Goal: Task Accomplishment & Management: Use online tool/utility

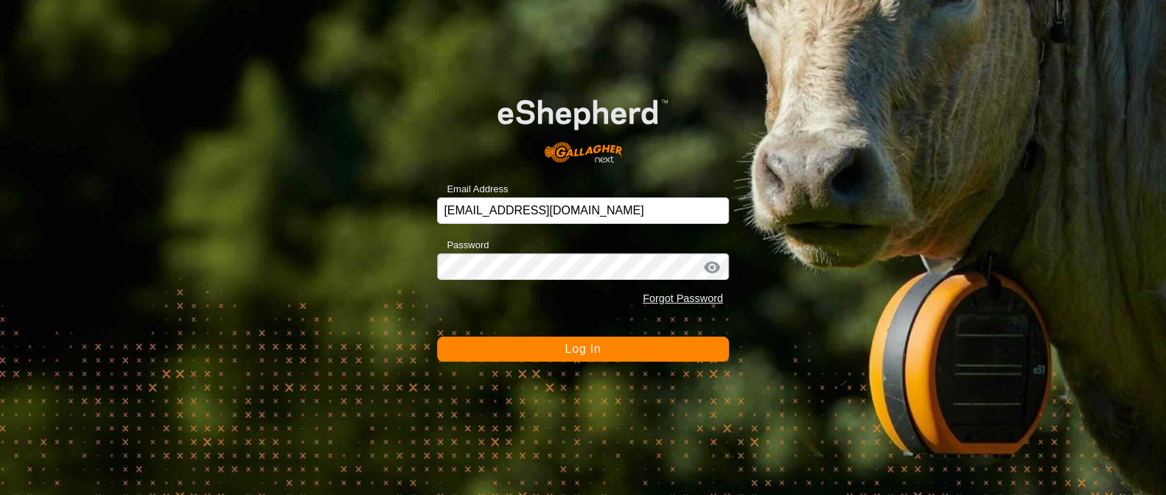
drag, startPoint x: 0, startPoint y: 0, endPoint x: 629, endPoint y: 345, distance: 717.5
click at [628, 346] on button "Log In" at bounding box center [583, 349] width 292 height 25
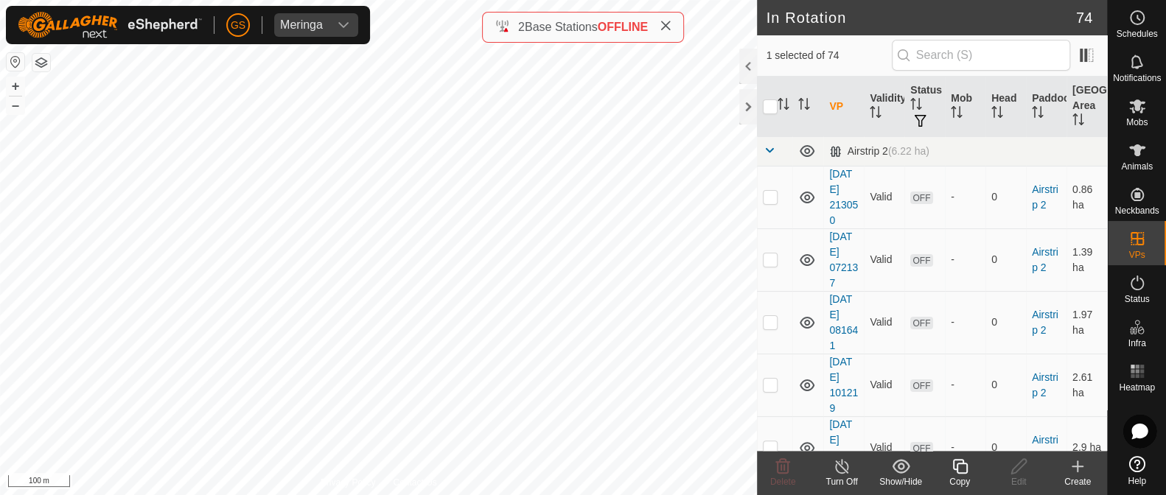
click at [948, 466] on copy-svg-icon at bounding box center [959, 467] width 59 height 18
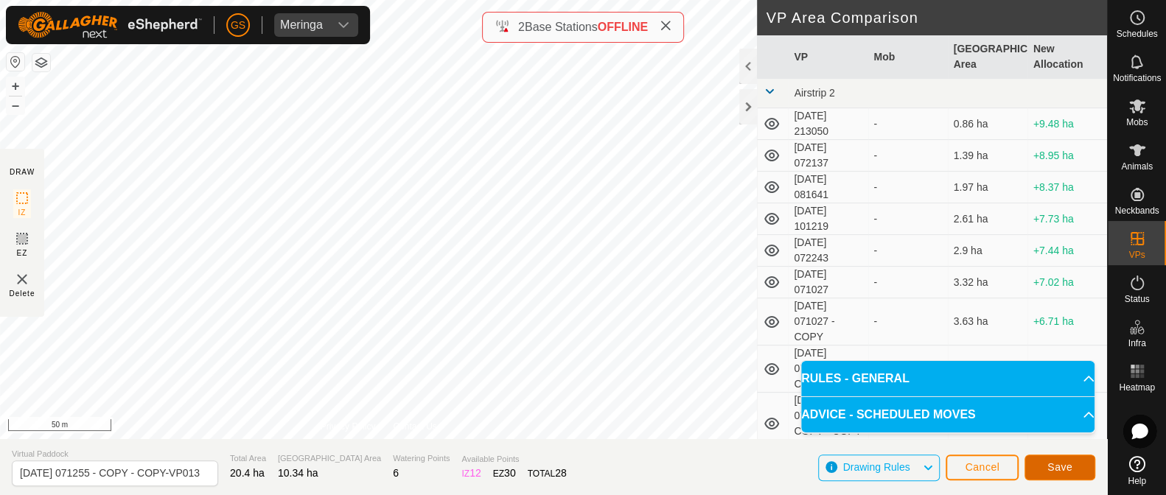
click at [1068, 459] on button "Save" at bounding box center [1059, 468] width 71 height 26
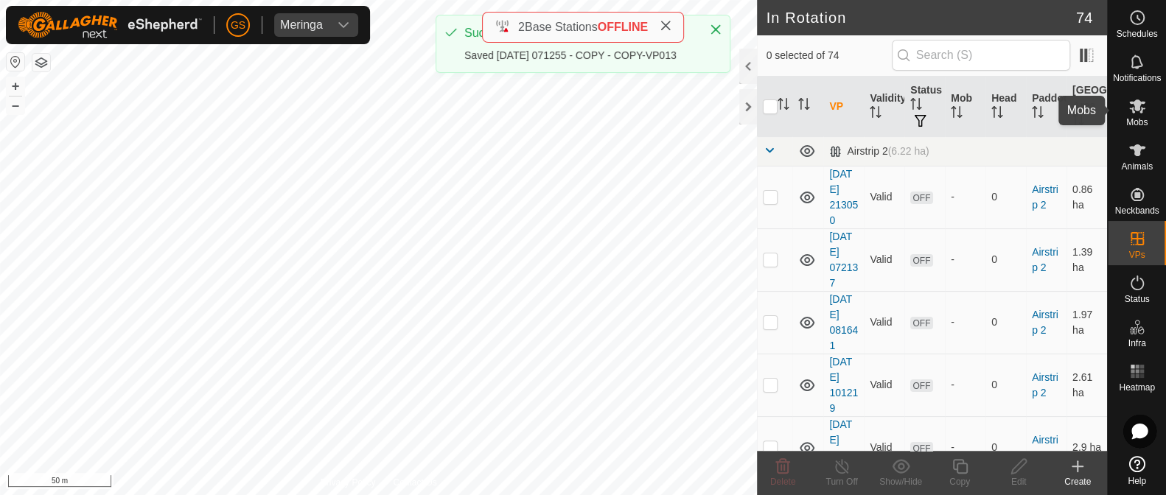
click at [1138, 106] on icon at bounding box center [1137, 106] width 16 height 14
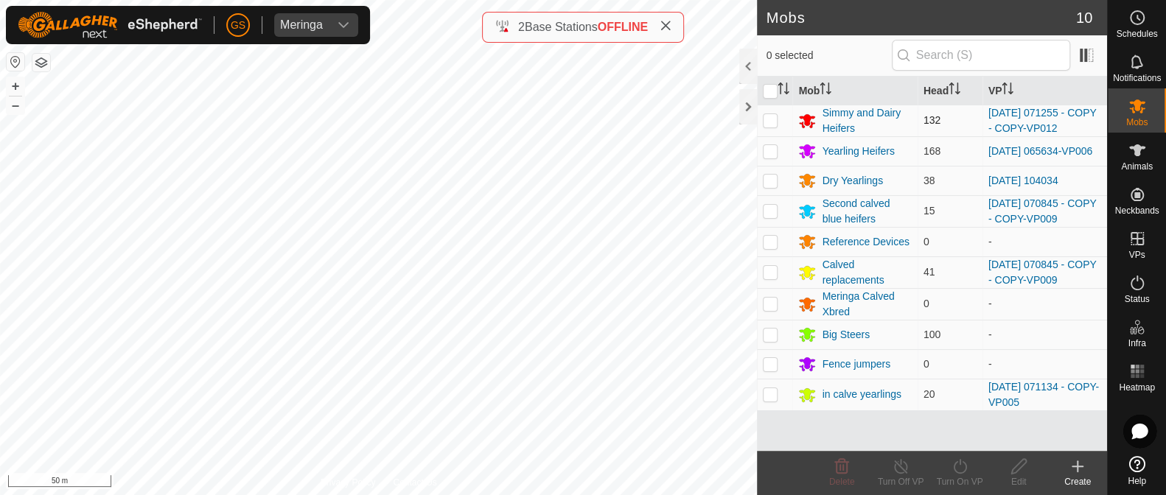
click at [775, 120] on p-checkbox at bounding box center [770, 120] width 15 height 12
checkbox input "true"
click at [955, 469] on icon at bounding box center [959, 467] width 18 height 18
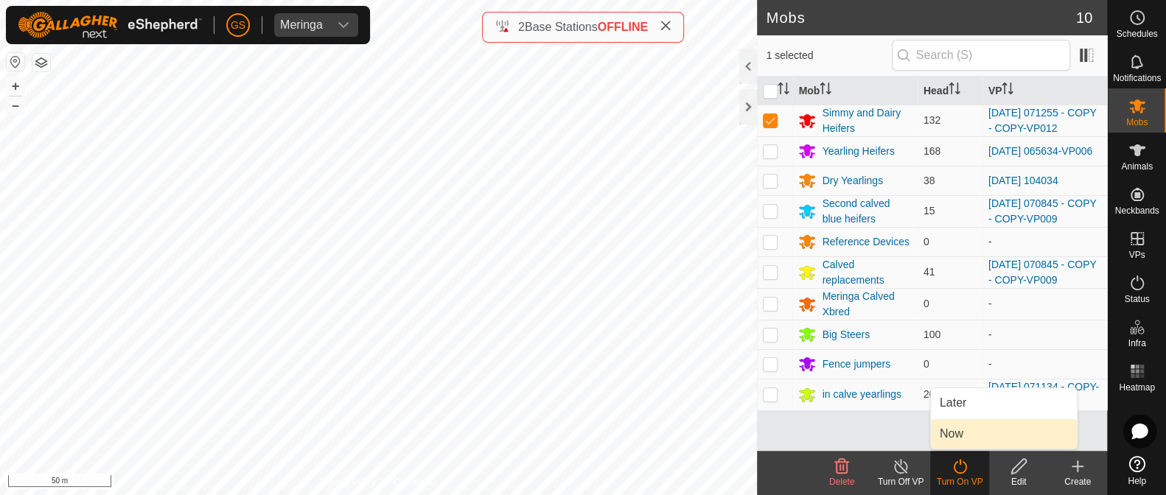
click at [950, 433] on link "Now" at bounding box center [1004, 433] width 146 height 29
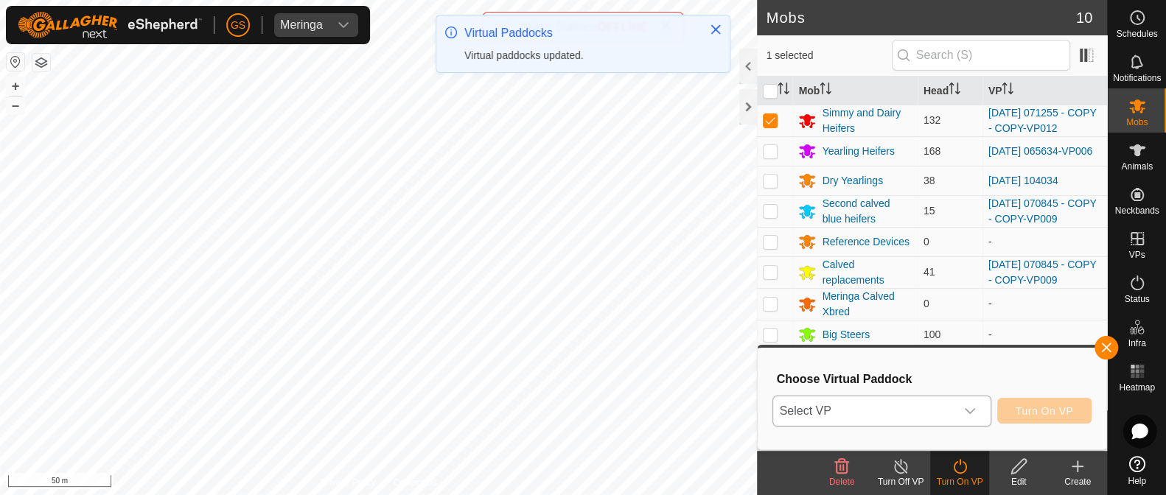
click at [948, 411] on span "Select VP" at bounding box center [863, 410] width 181 height 29
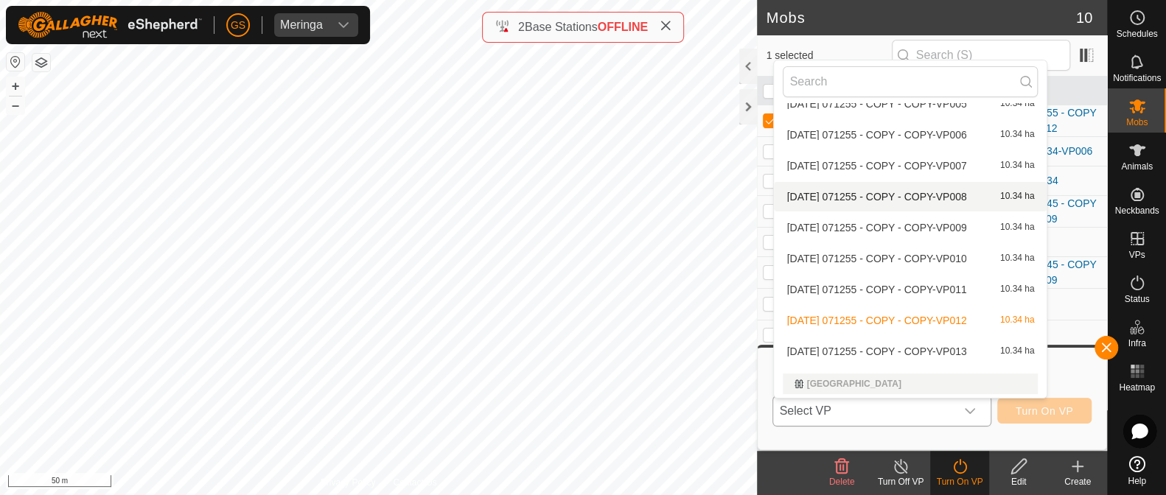
scroll to position [2502, 0]
click at [920, 340] on li "[DATE] 071255 - COPY - COPY-VP013 10.34 ha" at bounding box center [910, 349] width 273 height 29
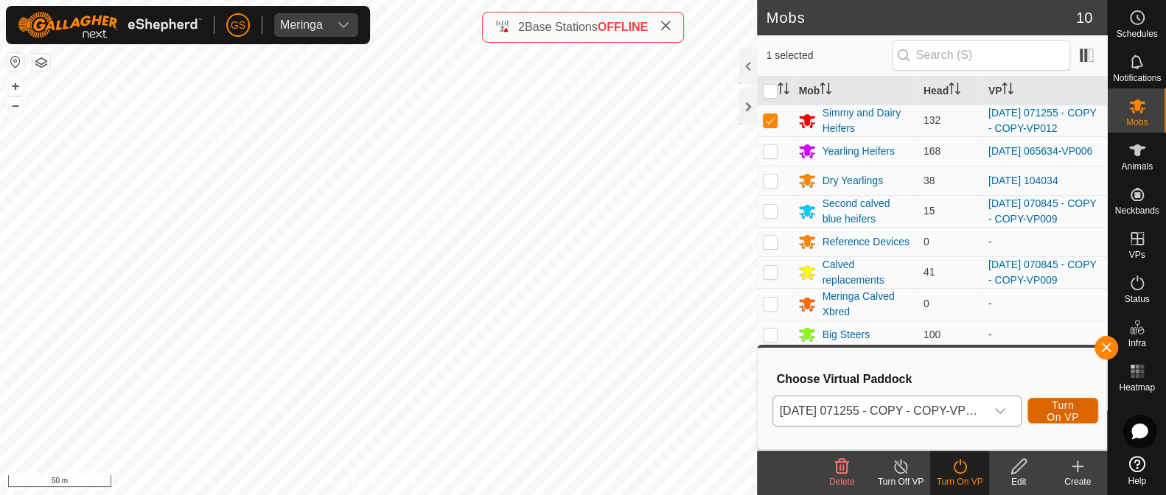
click at [1054, 410] on span "Turn On VP" at bounding box center [1063, 411] width 34 height 24
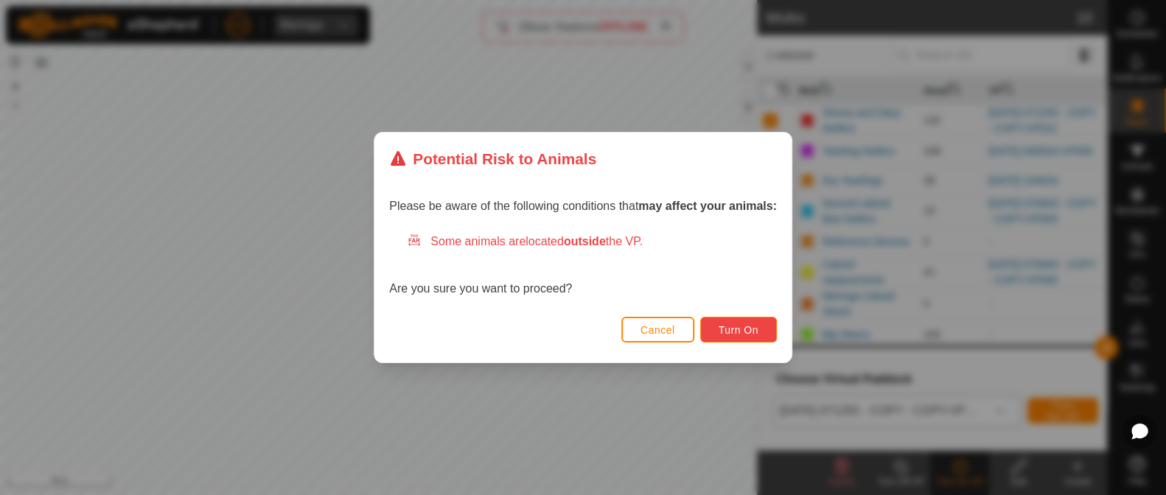
click at [734, 328] on span "Turn On" at bounding box center [738, 330] width 40 height 12
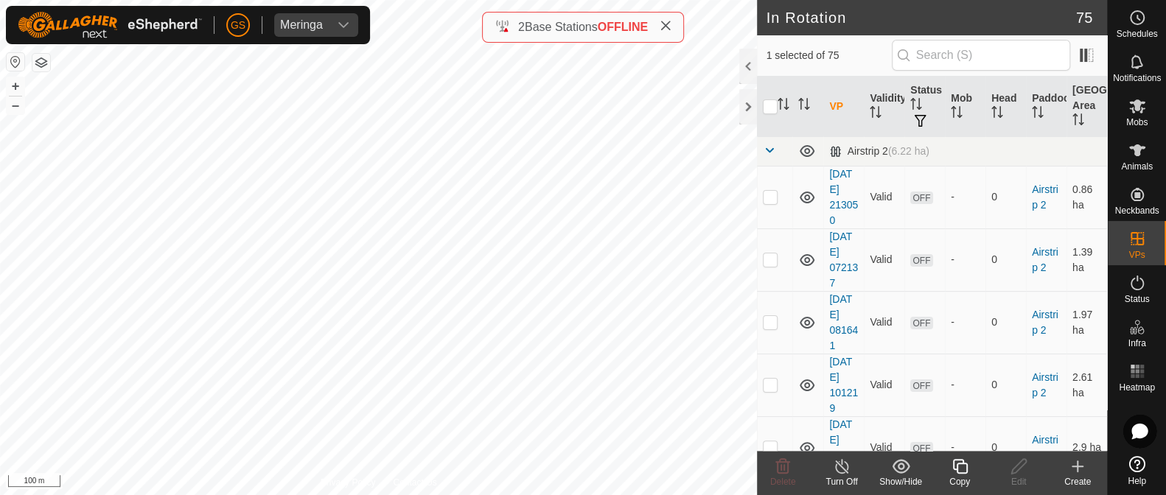
click at [967, 470] on icon at bounding box center [959, 467] width 18 height 18
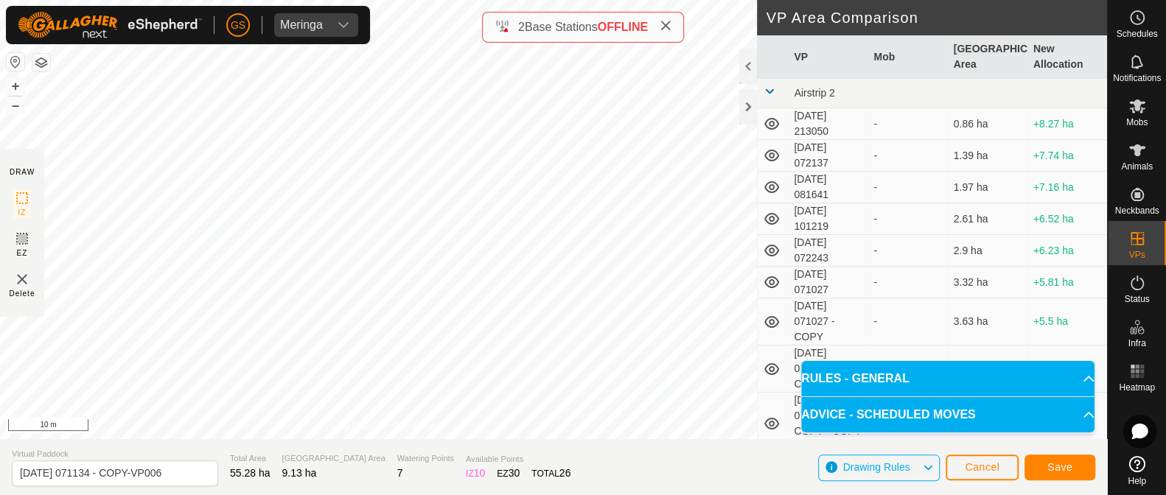
scroll to position [91, 0]
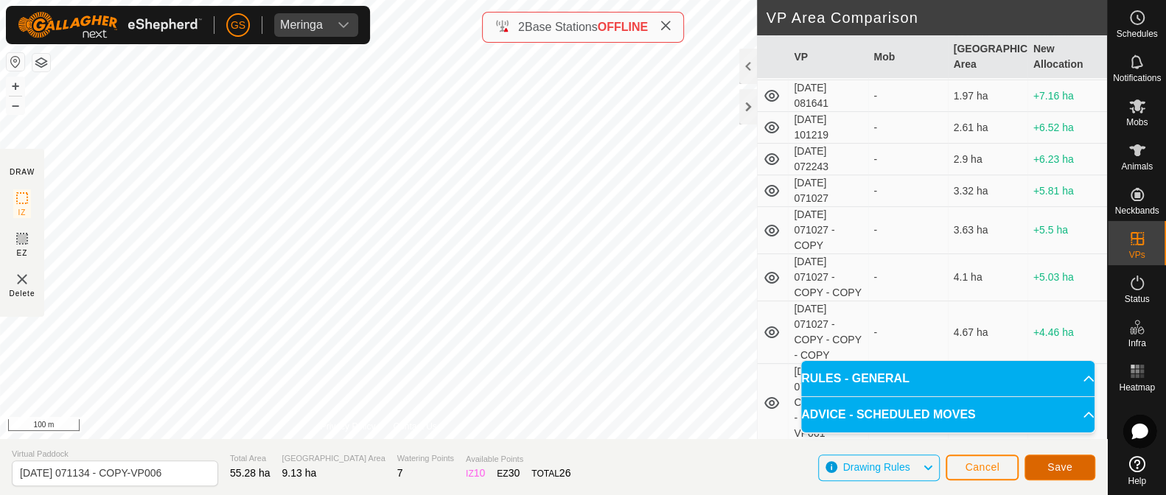
click at [1071, 463] on button "Save" at bounding box center [1059, 468] width 71 height 26
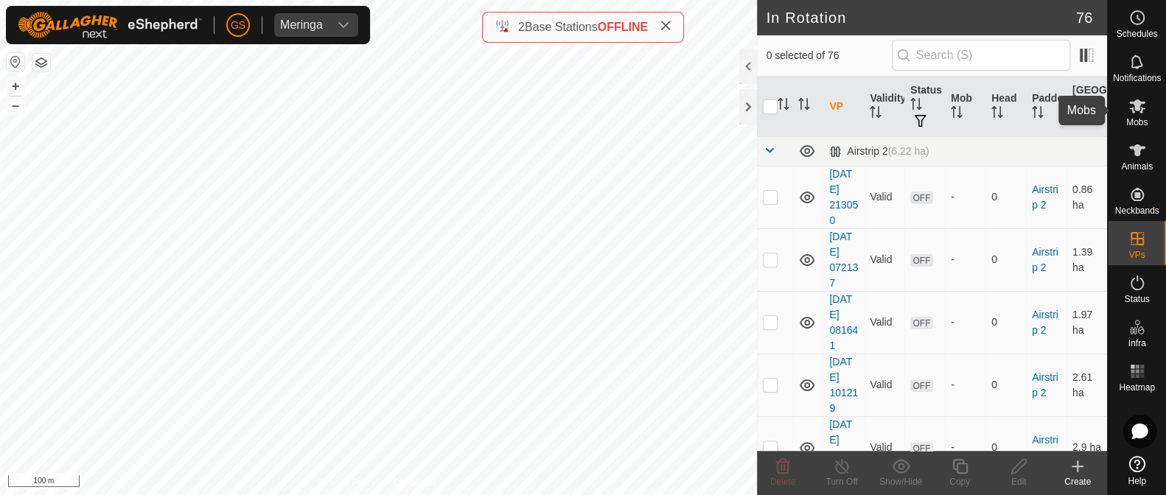
click at [1131, 113] on icon at bounding box center [1137, 106] width 18 height 18
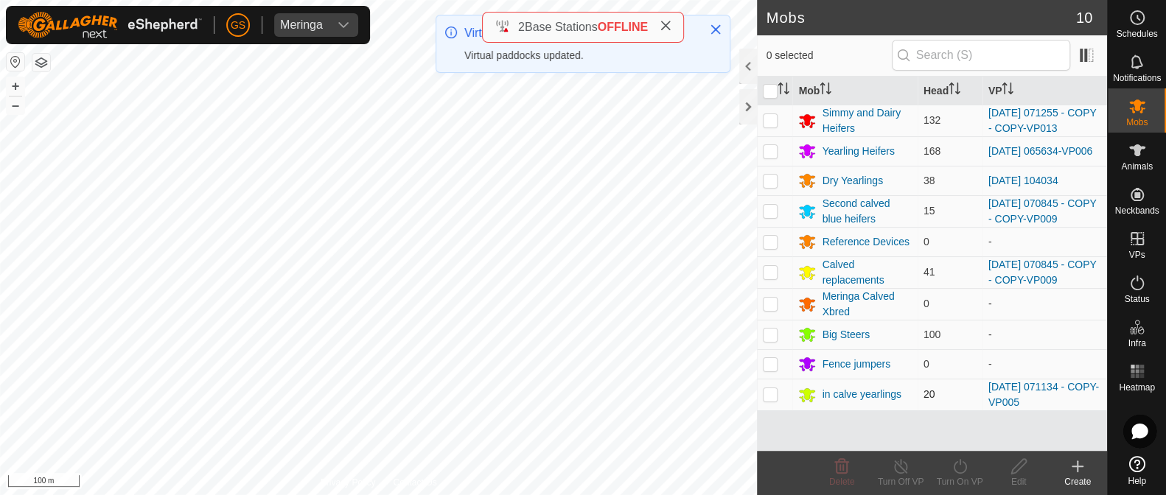
click at [769, 394] on p-checkbox at bounding box center [770, 394] width 15 height 12
checkbox input "true"
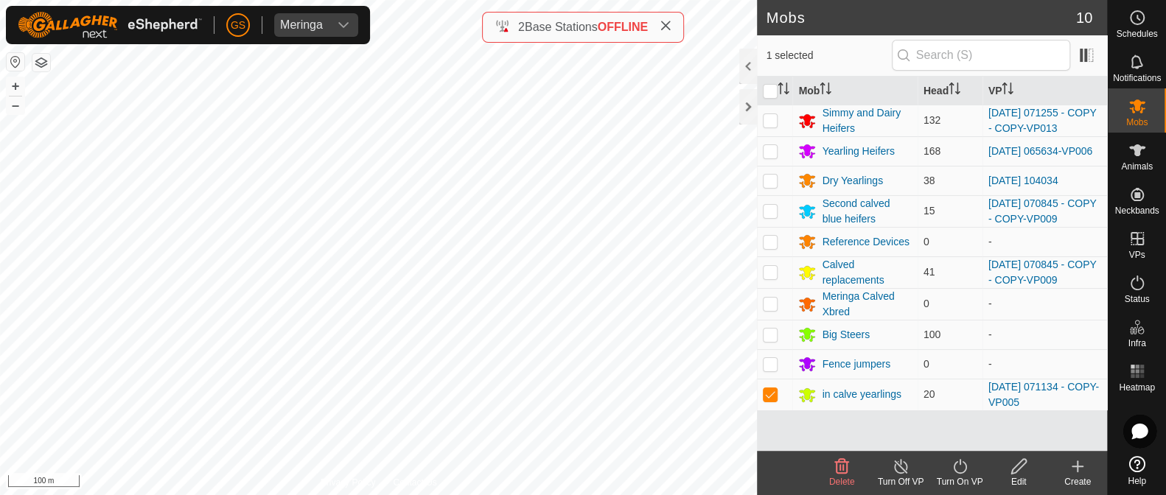
click at [958, 463] on icon at bounding box center [959, 467] width 18 height 18
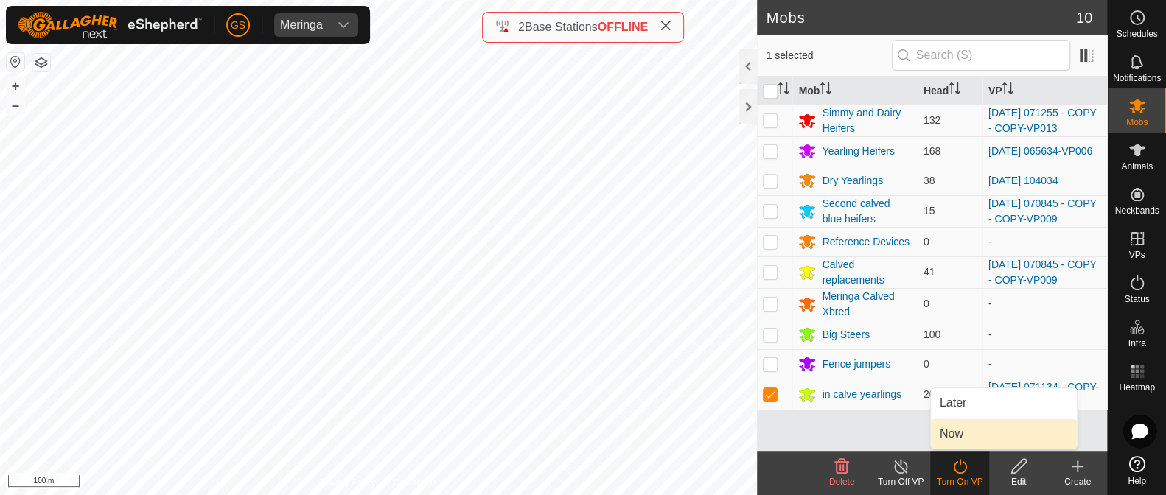
click at [946, 436] on link "Now" at bounding box center [1004, 433] width 146 height 29
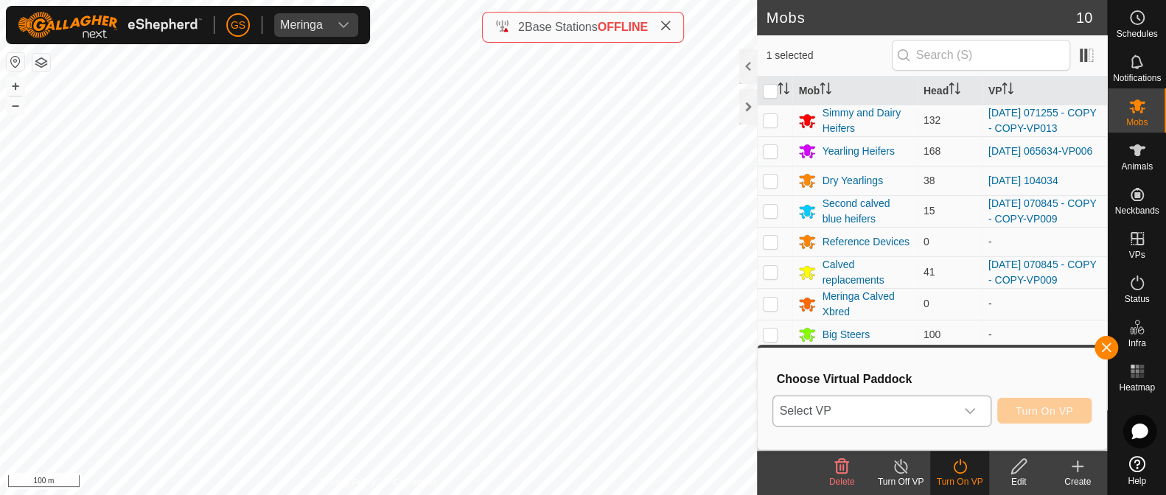
click at [950, 410] on span "Select VP" at bounding box center [863, 410] width 181 height 29
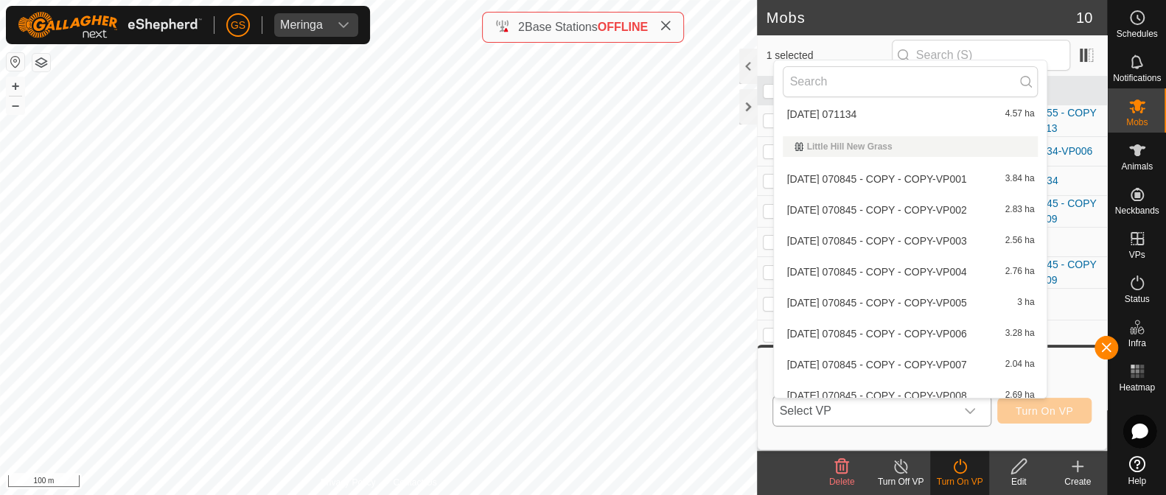
scroll to position [1857, 0]
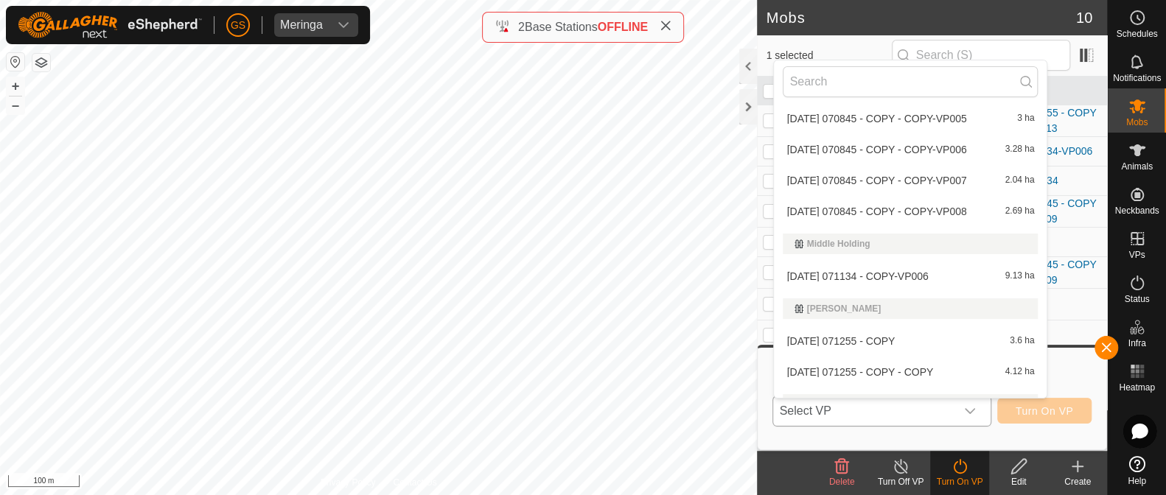
click at [864, 270] on li "[DATE] 071134 - COPY-VP006 9.13 ha" at bounding box center [910, 276] width 273 height 29
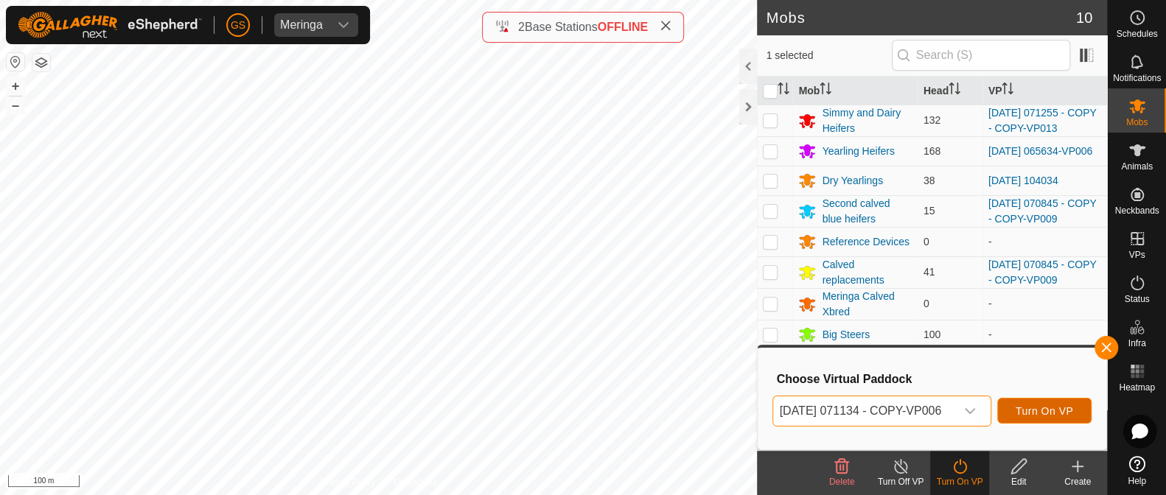
click at [1065, 417] on span "Turn On VP" at bounding box center [1043, 411] width 57 height 12
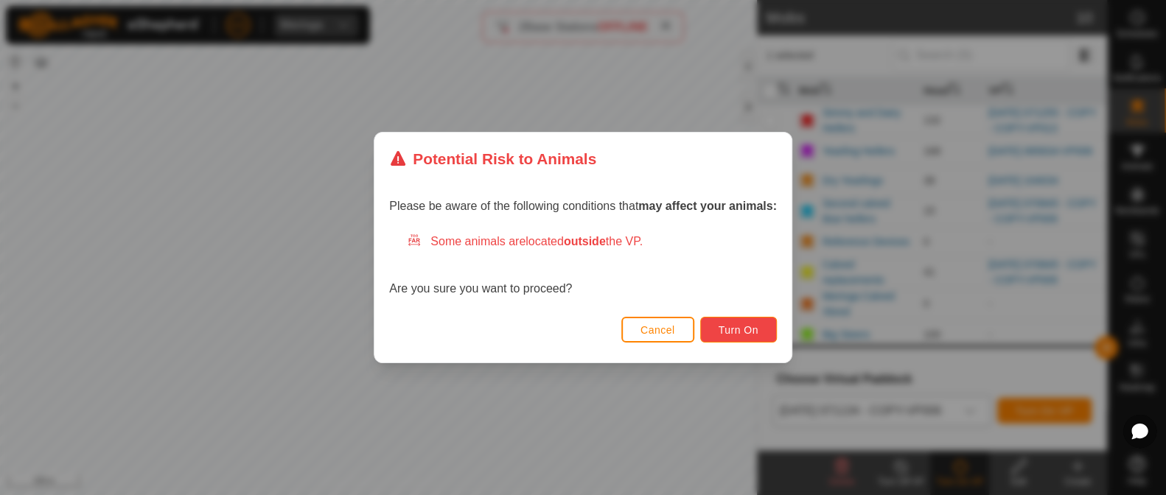
click at [757, 332] on span "Turn On" at bounding box center [738, 330] width 40 height 12
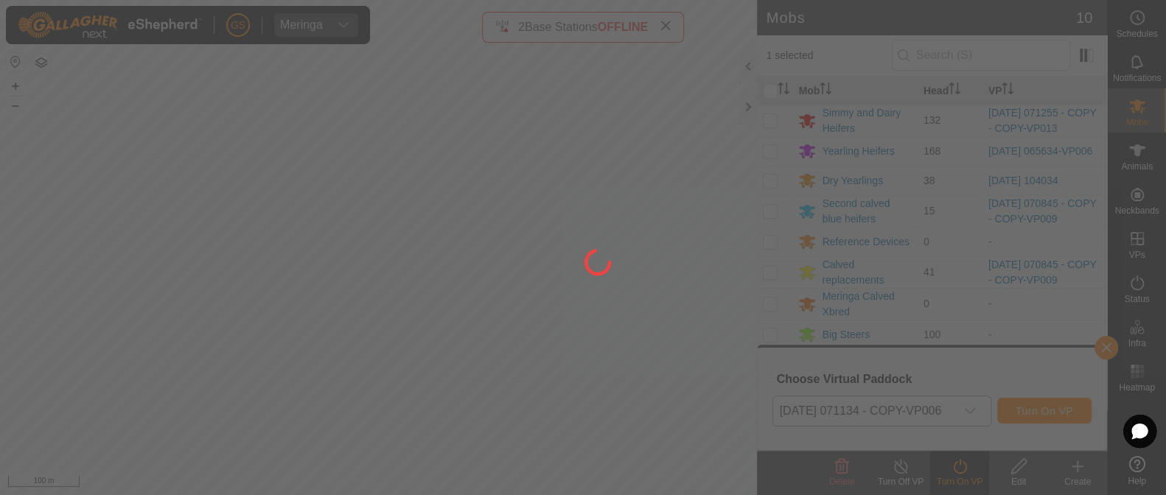
click at [652, 374] on div at bounding box center [583, 247] width 1166 height 495
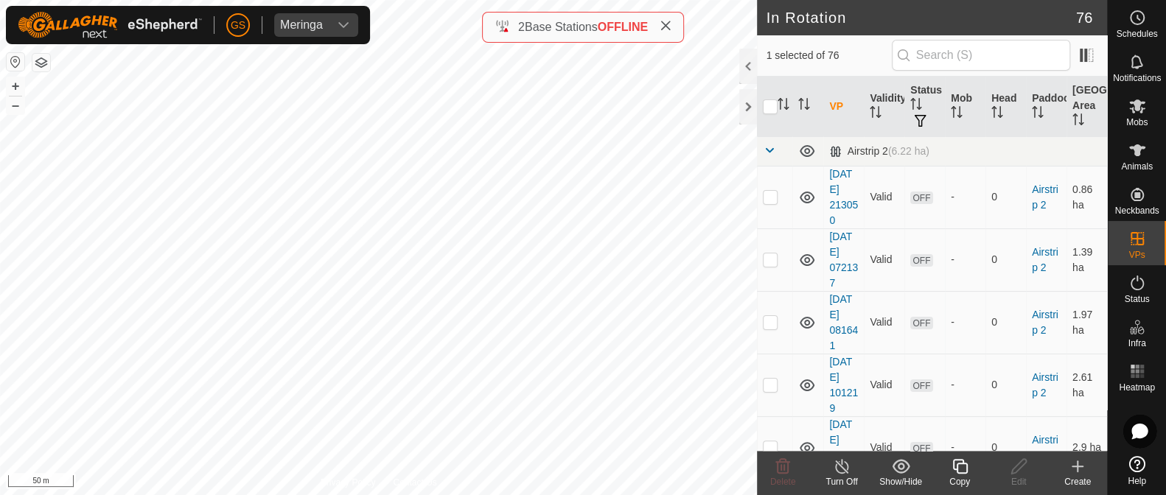
click at [954, 469] on icon at bounding box center [959, 466] width 15 height 15
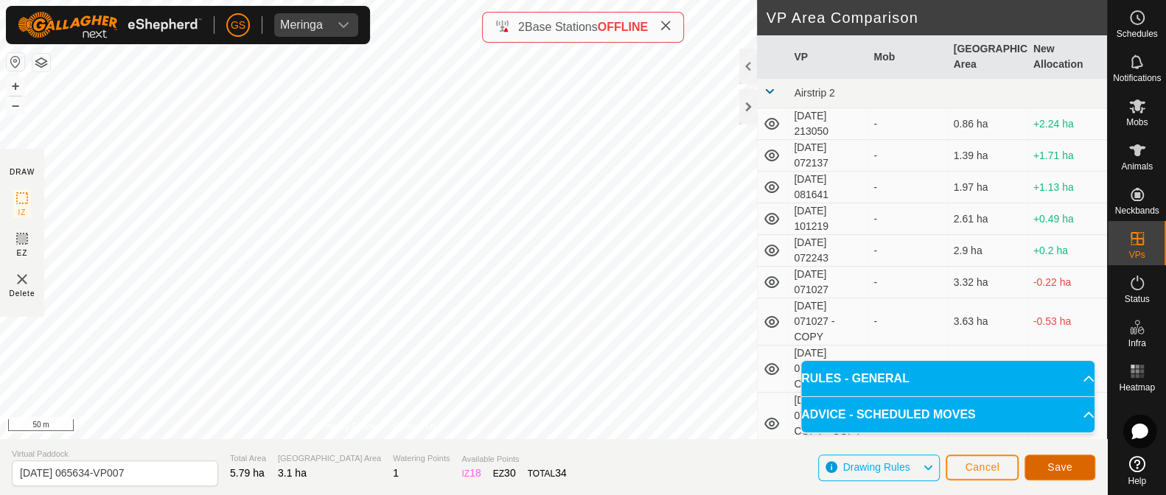
click at [1068, 463] on span "Save" at bounding box center [1059, 467] width 25 height 12
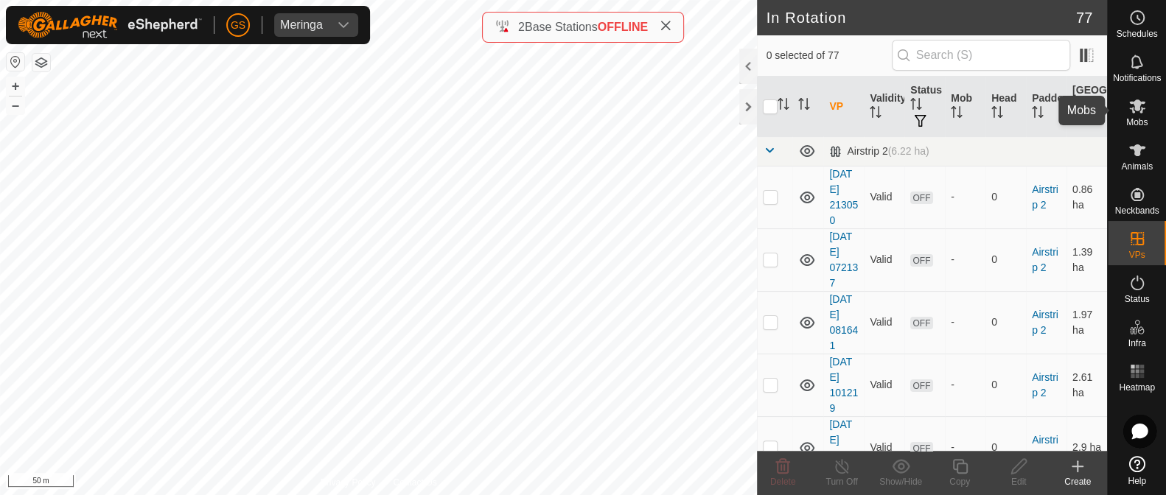
drag, startPoint x: 1138, startPoint y: 102, endPoint x: 1121, endPoint y: 108, distance: 17.7
click at [1138, 102] on icon at bounding box center [1137, 106] width 16 height 14
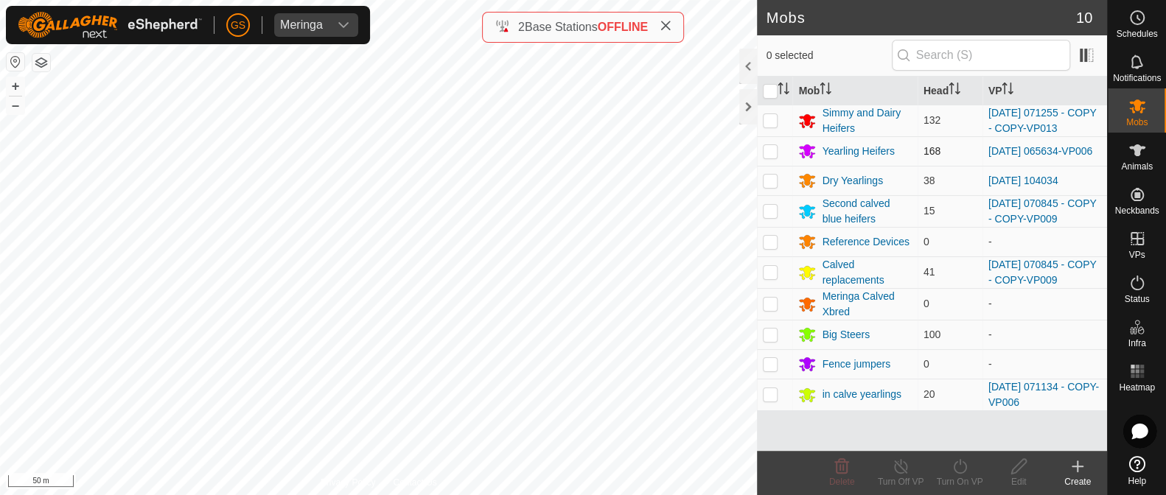
click at [768, 150] on p-checkbox at bounding box center [770, 151] width 15 height 12
checkbox input "true"
click at [959, 467] on icon at bounding box center [959, 467] width 18 height 18
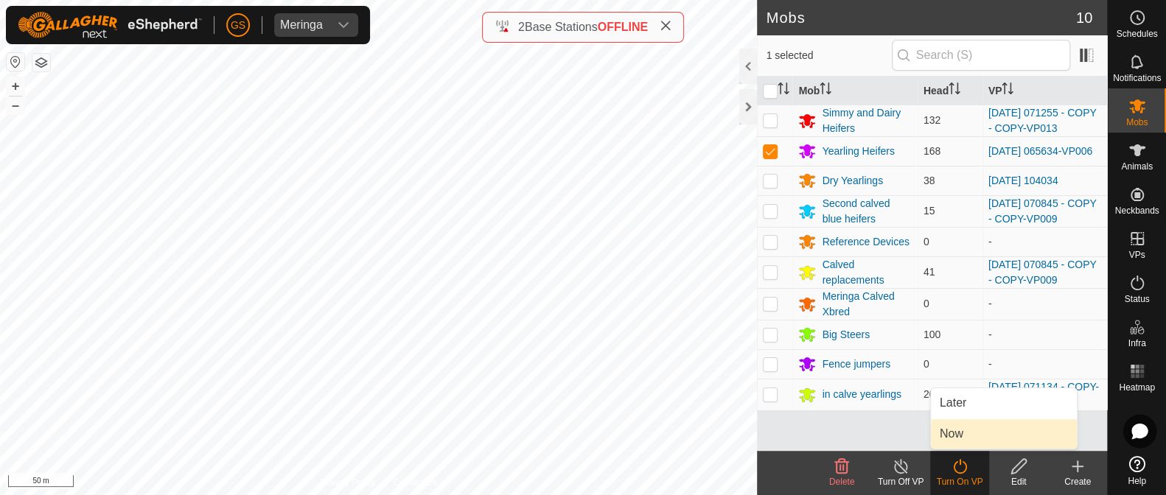
click at [958, 444] on link "Now" at bounding box center [1004, 433] width 146 height 29
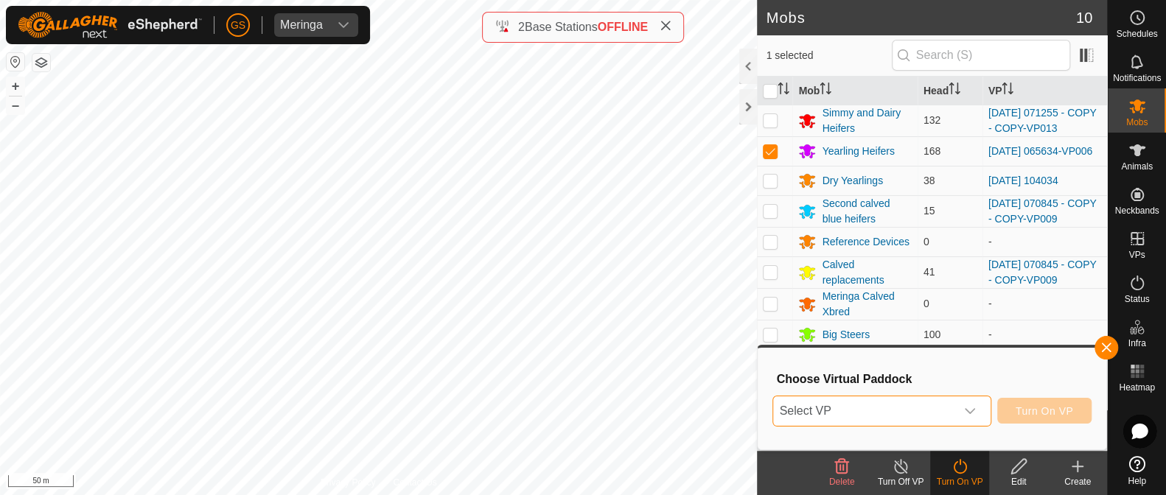
click at [953, 415] on span "Select VP" at bounding box center [863, 410] width 181 height 29
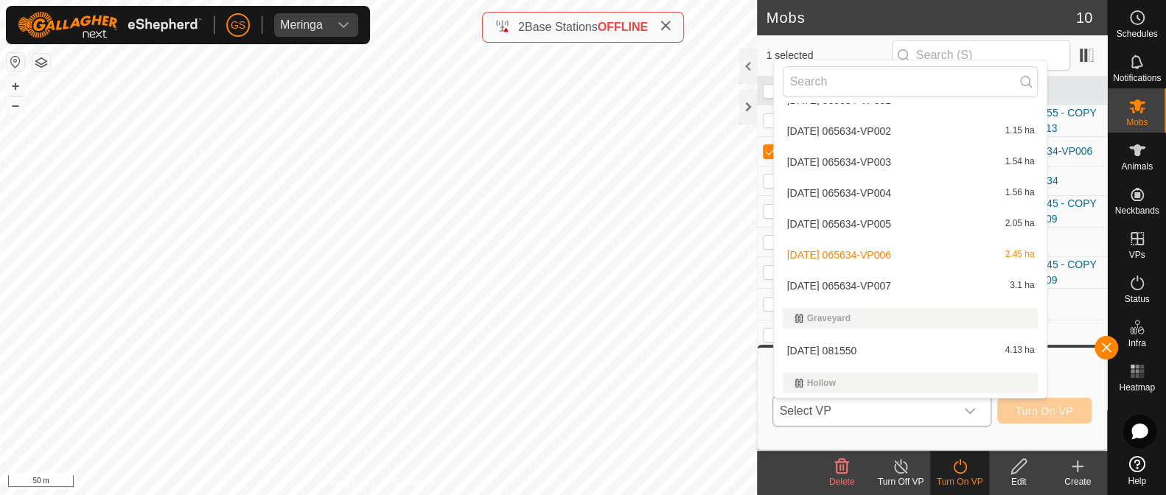
scroll to position [1305, 0]
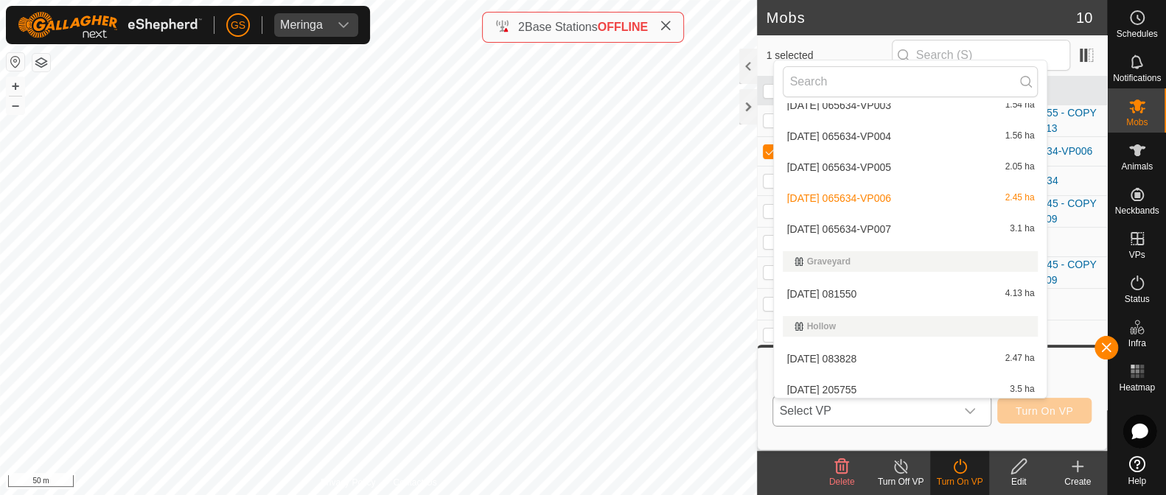
click at [874, 221] on li "[DATE] 065634-VP007 3.1 ha" at bounding box center [910, 228] width 273 height 29
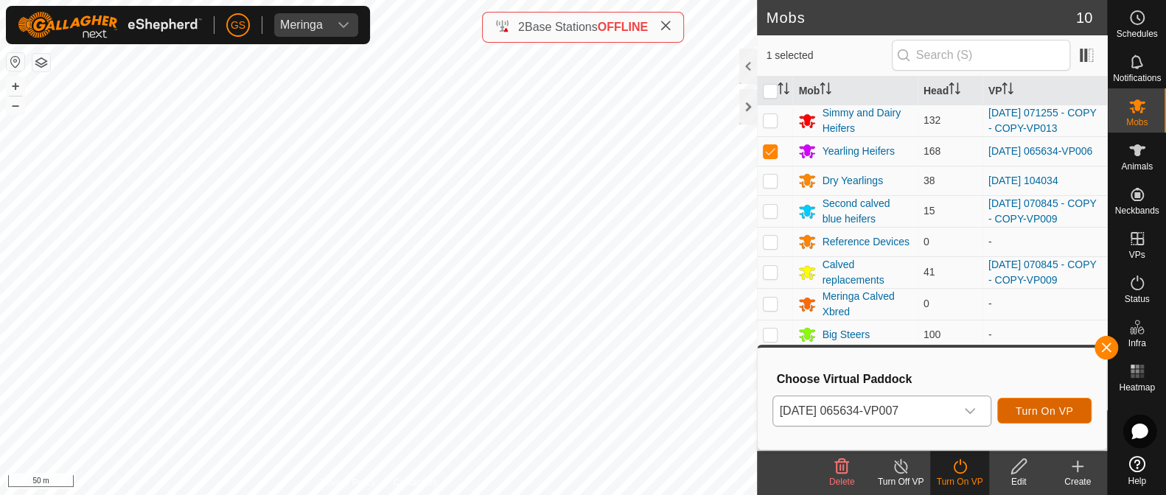
click at [1040, 410] on span "Turn On VP" at bounding box center [1043, 411] width 57 height 12
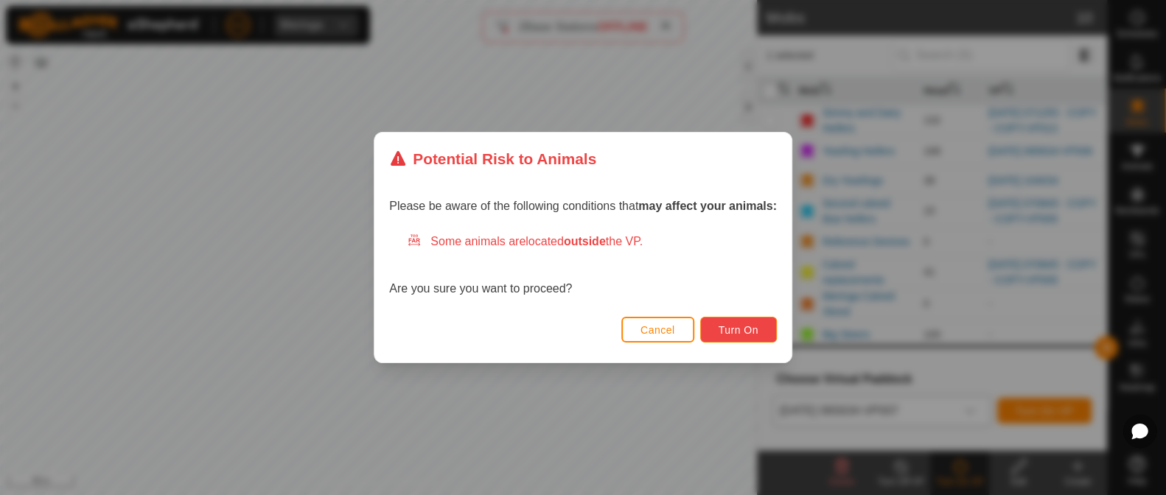
click at [749, 333] on span "Turn On" at bounding box center [738, 330] width 40 height 12
